Goal: Task Accomplishment & Management: Complete application form

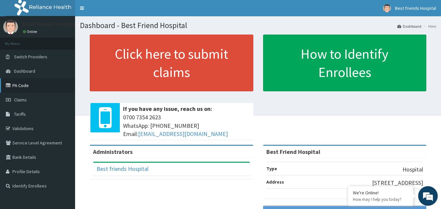
click at [27, 84] on link "PA Code" at bounding box center [37, 85] width 75 height 14
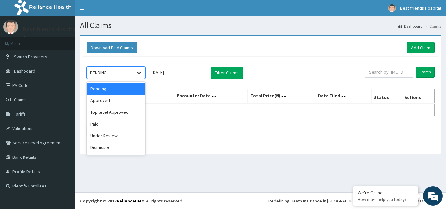
drag, startPoint x: 142, startPoint y: 74, endPoint x: 137, endPoint y: 76, distance: 5.4
click at [140, 75] on div at bounding box center [139, 73] width 12 height 12
click at [131, 98] on div "Approved" at bounding box center [115, 101] width 59 height 12
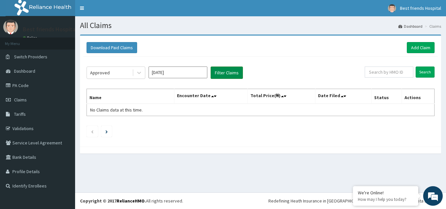
click at [221, 67] on button "Filter Claims" at bounding box center [226, 73] width 32 height 12
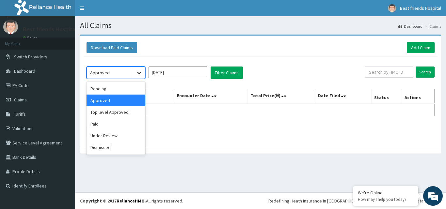
click at [141, 73] on icon at bounding box center [139, 72] width 7 height 7
click at [107, 125] on div "Paid" at bounding box center [115, 124] width 59 height 12
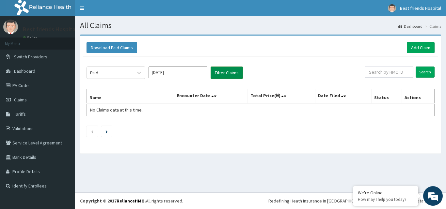
click at [223, 78] on button "Filter Claims" at bounding box center [226, 73] width 32 height 12
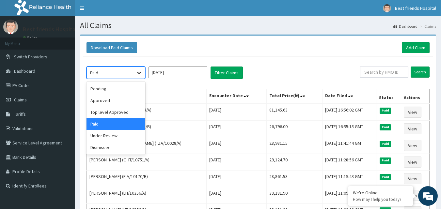
click at [139, 74] on icon at bounding box center [139, 72] width 7 height 7
click at [180, 74] on input "[DATE]" at bounding box center [177, 73] width 59 height 12
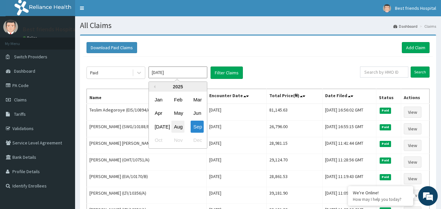
click at [181, 126] on div "Aug" at bounding box center [177, 127] width 13 height 12
type input "Aug 2025"
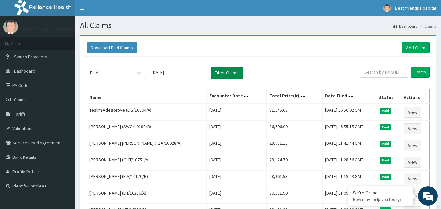
click at [224, 73] on button "Filter Claims" at bounding box center [226, 73] width 32 height 12
click at [137, 73] on icon at bounding box center [139, 72] width 7 height 7
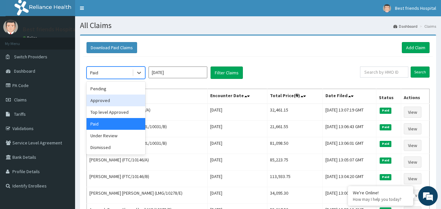
click at [120, 96] on div "Approved" at bounding box center [115, 101] width 59 height 12
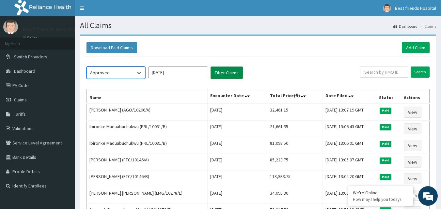
click at [216, 70] on button "Filter Claims" at bounding box center [226, 73] width 32 height 12
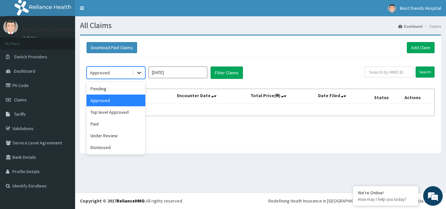
click at [137, 76] on icon at bounding box center [139, 72] width 7 height 7
drag, startPoint x: 130, startPoint y: 92, endPoint x: 139, endPoint y: 86, distance: 10.7
click at [130, 92] on div "Pending" at bounding box center [115, 89] width 59 height 12
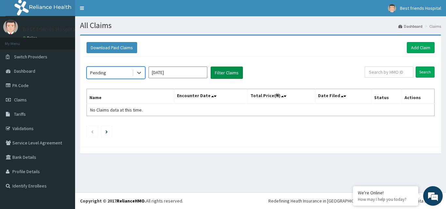
click at [221, 72] on button "Filter Claims" at bounding box center [226, 73] width 32 height 12
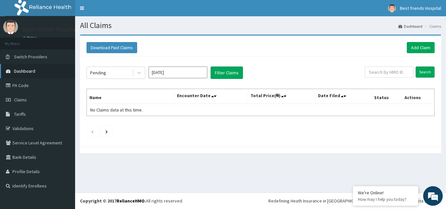
click at [35, 69] on span "Dashboard" at bounding box center [24, 71] width 21 height 6
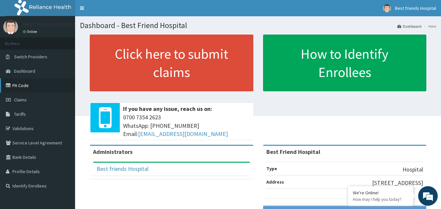
click at [30, 88] on link "PA Code" at bounding box center [37, 85] width 75 height 14
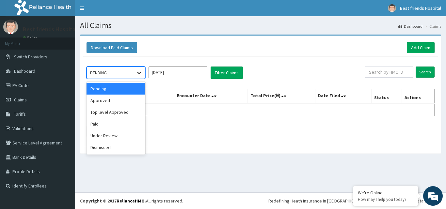
click at [142, 75] on icon at bounding box center [139, 72] width 7 height 7
click at [129, 102] on div "Approved" at bounding box center [115, 101] width 59 height 12
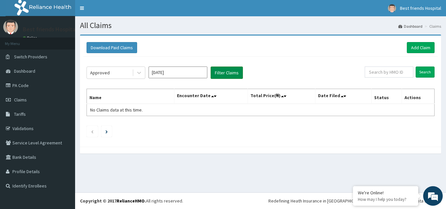
click at [227, 78] on button "Filter Claims" at bounding box center [226, 73] width 32 height 12
click at [22, 85] on link "PA Code" at bounding box center [37, 85] width 75 height 14
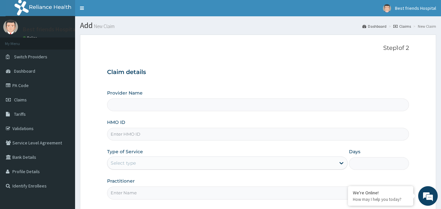
click at [119, 138] on input "HMO ID" at bounding box center [258, 134] width 302 height 13
paste input "MLS/10001/A"
type input "MLS/10001/A"
type input "Best Friend Hospital"
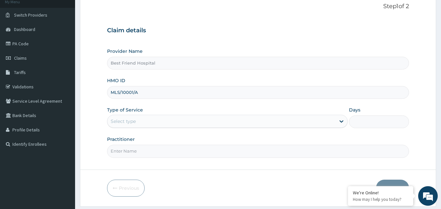
scroll to position [61, 0]
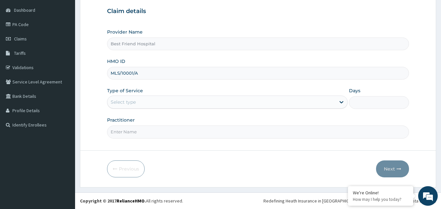
type input "MLS/10001/A"
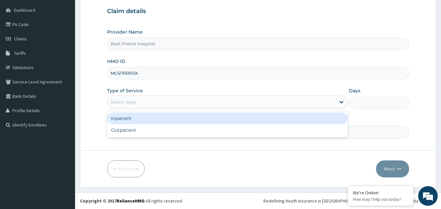
click at [169, 105] on div "Select type" at bounding box center [221, 102] width 228 height 10
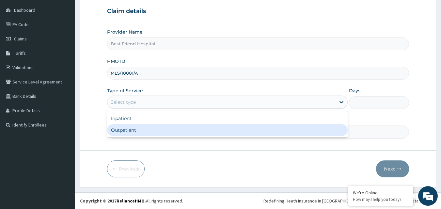
click at [166, 127] on div "Outpatient" at bounding box center [227, 130] width 240 height 12
type input "1"
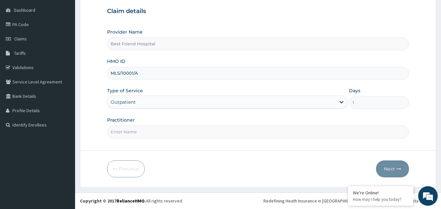
scroll to position [0, 0]
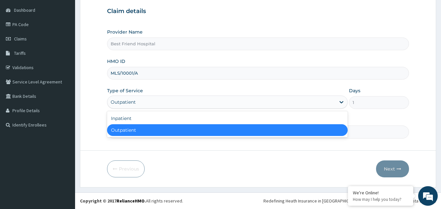
click at [273, 102] on div "Outpatient" at bounding box center [221, 102] width 228 height 10
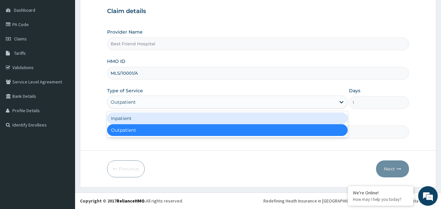
click at [253, 120] on div "Inpatient" at bounding box center [227, 119] width 240 height 12
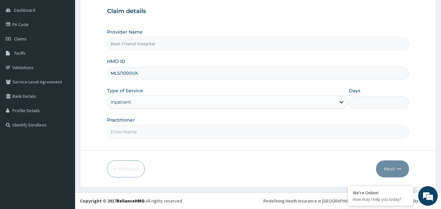
click at [367, 101] on input "Days" at bounding box center [379, 102] width 60 height 13
type input "2"
drag, startPoint x: 281, startPoint y: 132, endPoint x: 278, endPoint y: 134, distance: 3.5
click at [281, 132] on input "Practitioner" at bounding box center [258, 132] width 302 height 13
type input "[PERSON_NAME][GEOGRAPHIC_DATA]"
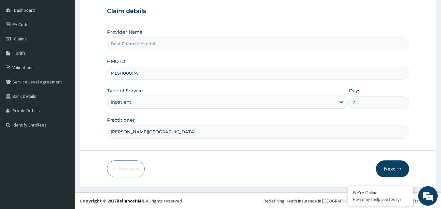
click at [389, 167] on button "Next" at bounding box center [392, 168] width 33 height 17
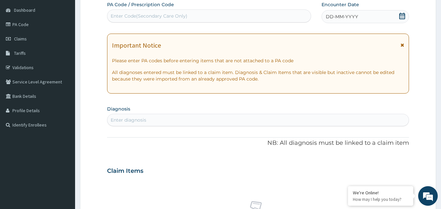
click at [263, 20] on div "Enter Code(Secondary Care Only)" at bounding box center [209, 16] width 204 height 10
type input "PA/CCAD80"
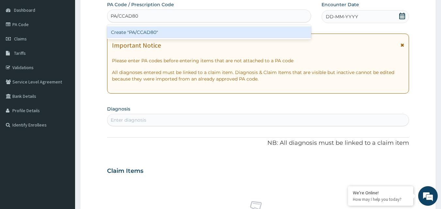
click at [265, 34] on div "Create "PA/CCAD80"" at bounding box center [209, 32] width 204 height 12
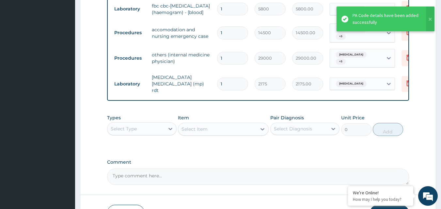
scroll to position [509, 0]
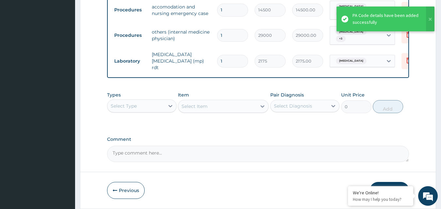
click at [391, 182] on button "Submit" at bounding box center [389, 190] width 39 height 17
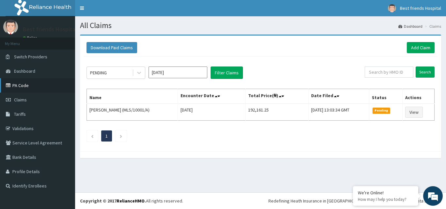
click at [22, 85] on link "PA Code" at bounding box center [37, 85] width 75 height 14
click at [433, 45] on link "Add Claim" at bounding box center [420, 47] width 28 height 11
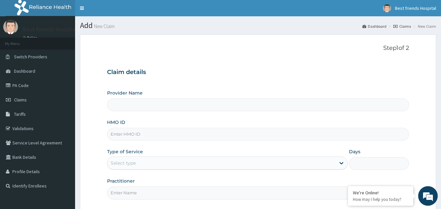
click at [143, 137] on input "HMO ID" at bounding box center [258, 134] width 302 height 13
paste input "BPV/10026/B"
type input "BPV/10026/B"
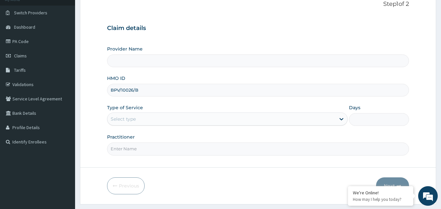
scroll to position [61, 0]
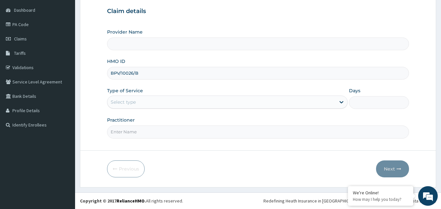
type input "Best Friend Hospital"
type input "BPV/10026/B"
click at [171, 104] on div "Select type" at bounding box center [221, 102] width 228 height 10
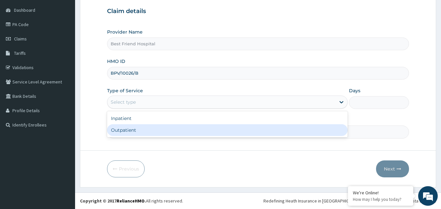
click at [166, 131] on div "Outpatient" at bounding box center [227, 130] width 240 height 12
type input "1"
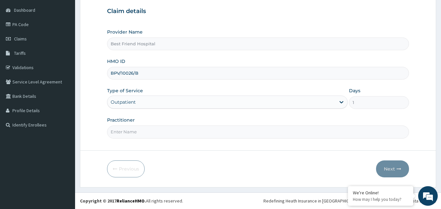
click at [141, 130] on input "Practitioner" at bounding box center [258, 132] width 302 height 13
type input "[PERSON_NAME][GEOGRAPHIC_DATA]"
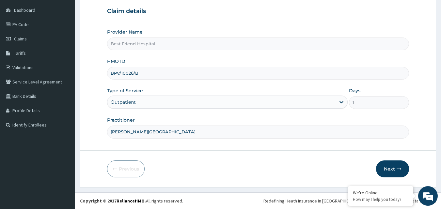
scroll to position [0, 0]
click at [380, 164] on button "Next" at bounding box center [392, 168] width 33 height 17
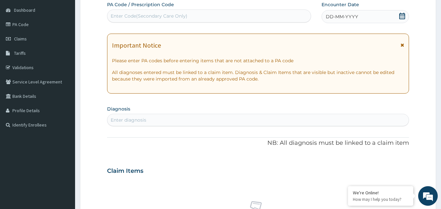
click at [188, 12] on div "Enter Code(Secondary Care Only)" at bounding box center [209, 16] width 204 height 10
type input "PA/6D7397"
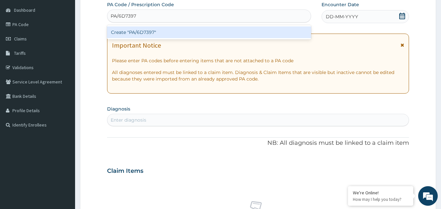
click at [181, 30] on div "Create "PA/6D7397"" at bounding box center [209, 32] width 204 height 12
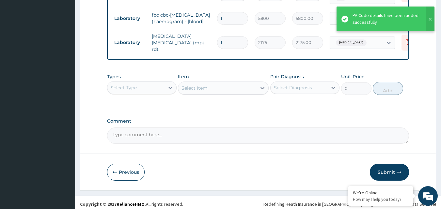
scroll to position [419, 0]
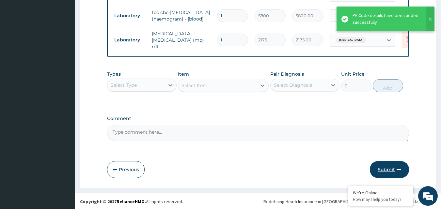
click at [382, 171] on button "Submit" at bounding box center [389, 169] width 39 height 17
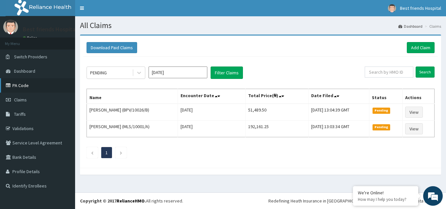
click at [22, 88] on link "PA Code" at bounding box center [37, 85] width 75 height 14
